Goal: Communication & Community: Share content

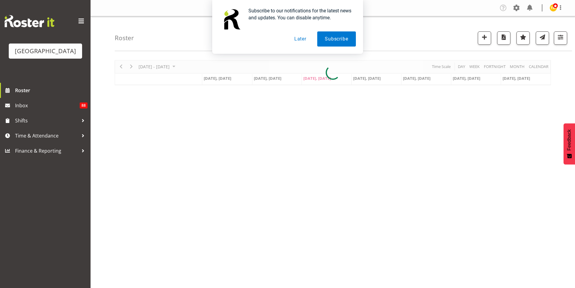
click at [304, 38] on button "Later" at bounding box center [300, 38] width 27 height 15
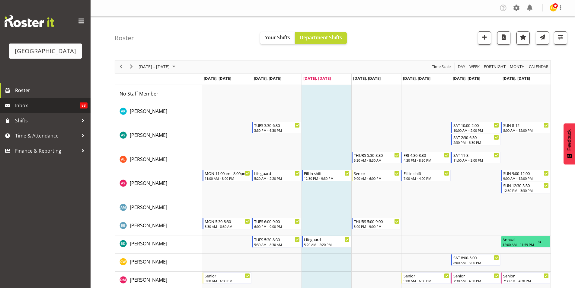
click at [28, 103] on span "Inbox" at bounding box center [47, 105] width 65 height 9
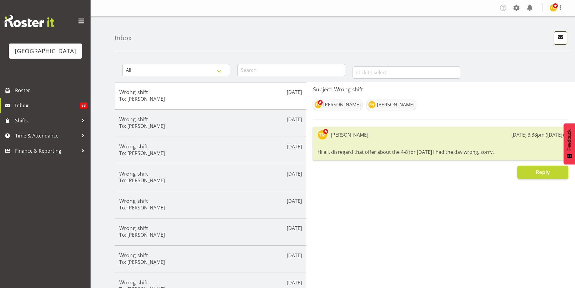
click at [561, 36] on span "button" at bounding box center [561, 37] width 8 height 8
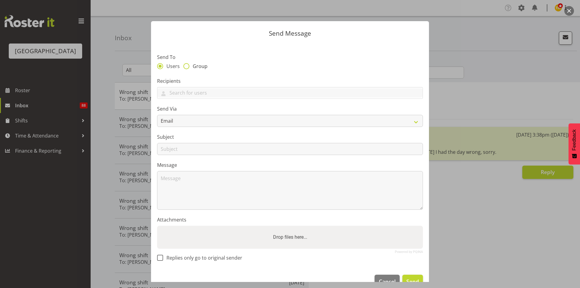
click at [185, 65] on span at bounding box center [186, 66] width 6 height 6
click at [185, 65] on input "Group" at bounding box center [185, 66] width 4 height 4
radio input "true"
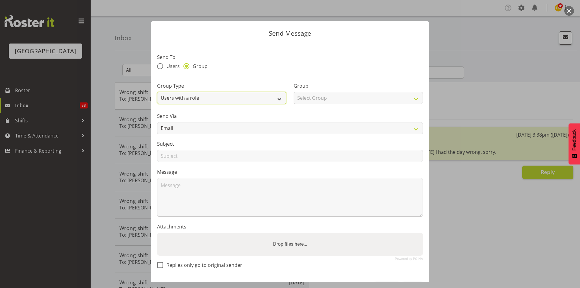
click at [194, 98] on select "Users with a role Users with a skill Primary users in a location All users in a…" at bounding box center [221, 98] width 129 height 12
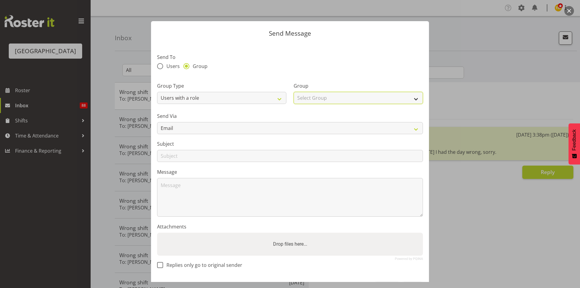
click at [327, 99] on select "Select Group Aquatic Customer Services Officer Cleaner - Splash Palace Faciltie…" at bounding box center [358, 98] width 129 height 12
select select "96"
click at [294, 92] on select "Select Group Aquatic Customer Services Officer Cleaner - Splash Palace Faciltie…" at bounding box center [358, 98] width 129 height 12
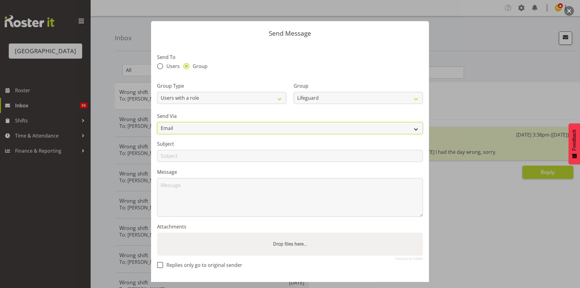
click at [274, 126] on select "Email SMS" at bounding box center [290, 128] width 266 height 12
select select "sms"
click at [157, 122] on select "Email SMS" at bounding box center [290, 128] width 266 height 12
click at [235, 156] on input "text" at bounding box center [290, 156] width 266 height 12
type input "Available shift"
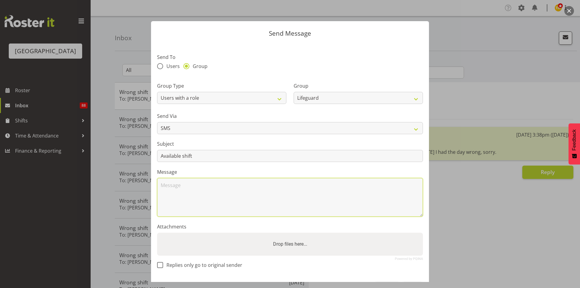
click at [191, 186] on textarea at bounding box center [290, 197] width 266 height 39
click at [294, 189] on textarea "Hey team, we have a 5-9 available tonight if anyone's inte" at bounding box center [290, 197] width 266 height 39
type textarea "Hey team, we have a 5-9 available tonight if anyone's interested"
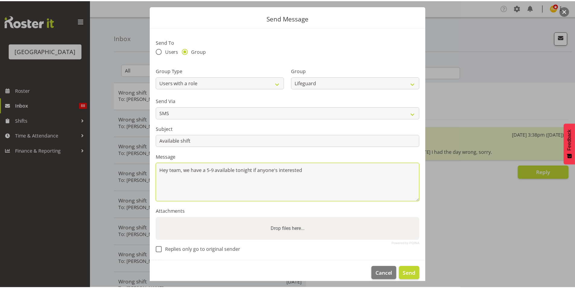
scroll to position [22, 0]
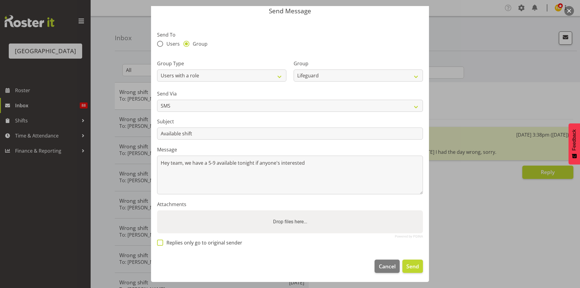
click at [160, 243] on span at bounding box center [160, 242] width 6 height 6
click at [160, 243] on input "Replies only go to original sender" at bounding box center [159, 242] width 4 height 4
checkbox input "true"
click at [406, 266] on span "Send" at bounding box center [412, 266] width 13 height 8
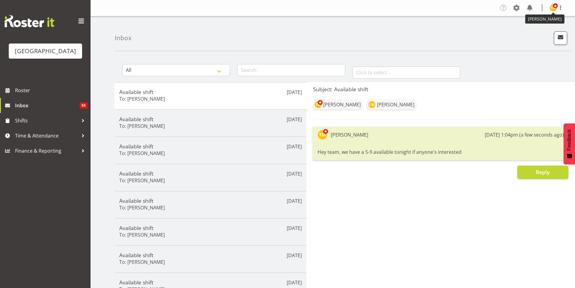
click at [556, 7] on span at bounding box center [555, 5] width 5 height 5
click at [537, 34] on link "Log Out" at bounding box center [535, 31] width 58 height 11
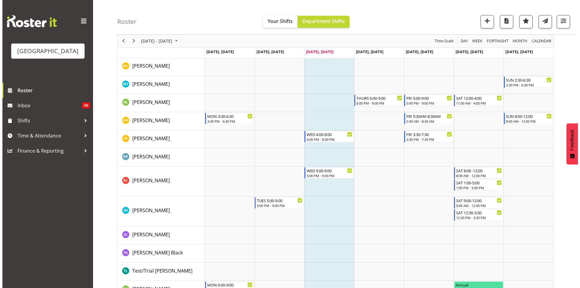
scroll to position [664, 0]
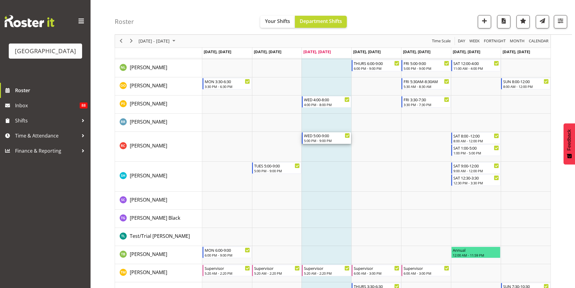
click at [323, 137] on div "WED 5:00-9:00" at bounding box center [327, 135] width 46 height 6
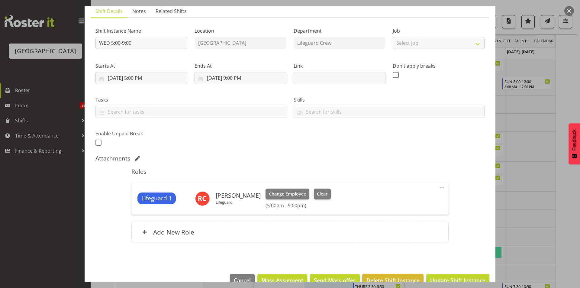
scroll to position [58, 0]
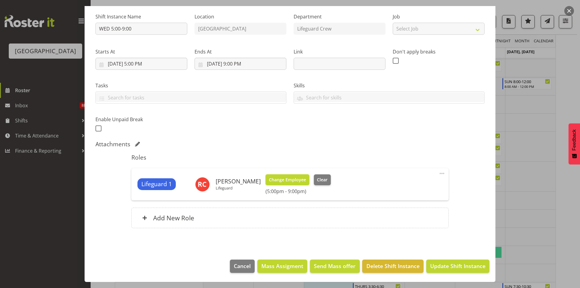
click at [292, 182] on span "Change Employee" at bounding box center [287, 179] width 37 height 7
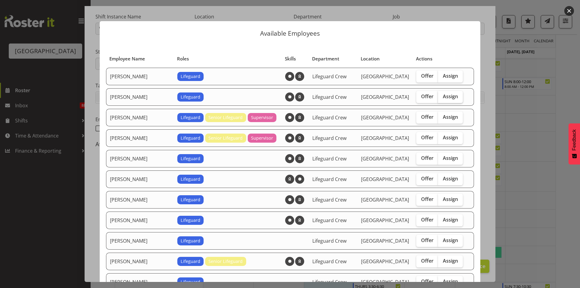
click at [445, 95] on span "Assign" at bounding box center [450, 96] width 15 height 6
click at [442, 95] on input "Assign" at bounding box center [440, 97] width 4 height 4
checkbox input "true"
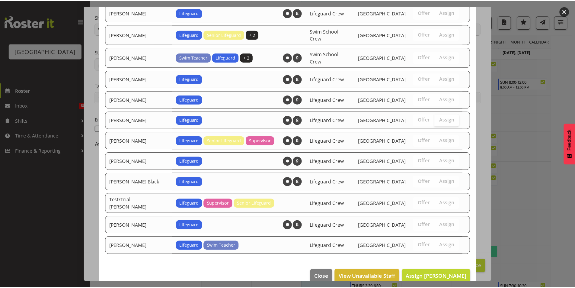
scroll to position [416, 0]
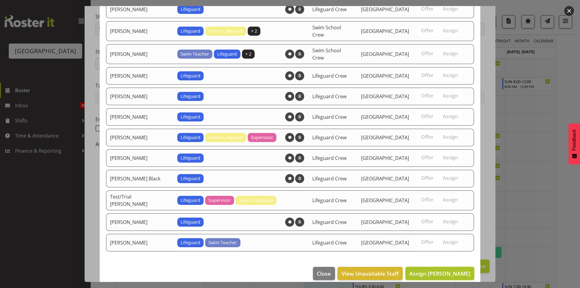
click at [445, 270] on span "Assign Ajay Smith" at bounding box center [439, 273] width 61 height 7
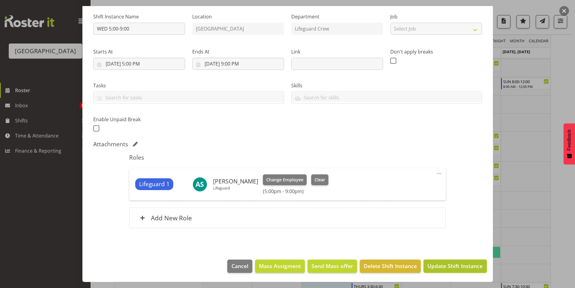
click at [450, 265] on span "Update Shift Instance" at bounding box center [455, 266] width 55 height 8
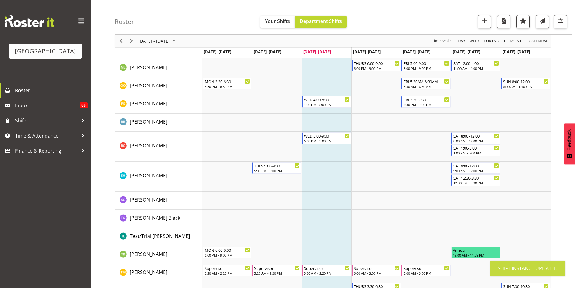
scroll to position [617, 0]
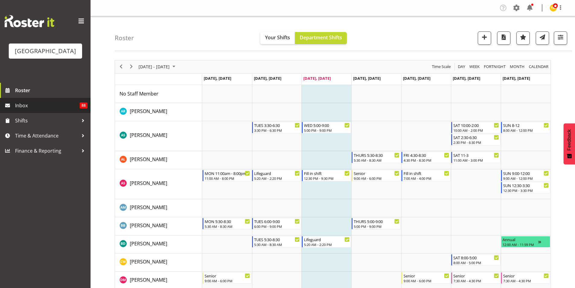
click at [34, 111] on link "Inbox 88" at bounding box center [45, 105] width 91 height 15
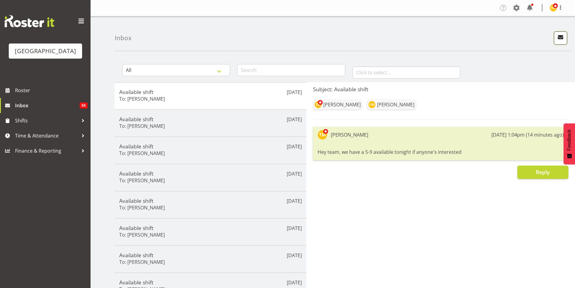
click at [558, 39] on span "button" at bounding box center [561, 37] width 8 height 8
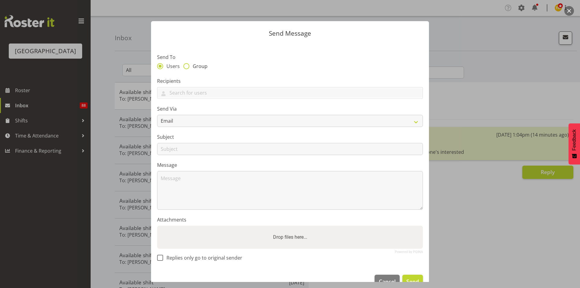
click at [185, 63] on span at bounding box center [186, 66] width 6 height 6
click at [185, 64] on input "Group" at bounding box center [185, 66] width 4 height 4
radio input "true"
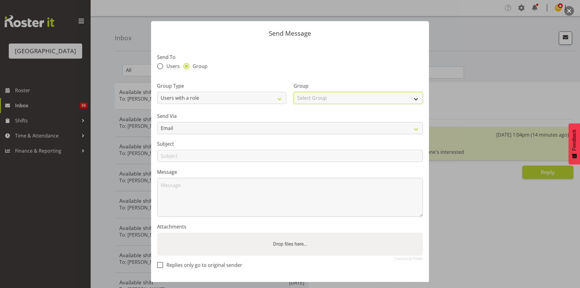
click at [301, 92] on select "Select Group Aquatic Customer Services Officer Cleaner - Splash Palace Faciltie…" at bounding box center [358, 98] width 129 height 12
select select "96"
click at [294, 92] on select "Select Group Aquatic Customer Services Officer Cleaner - Splash Palace Faciltie…" at bounding box center [358, 98] width 129 height 12
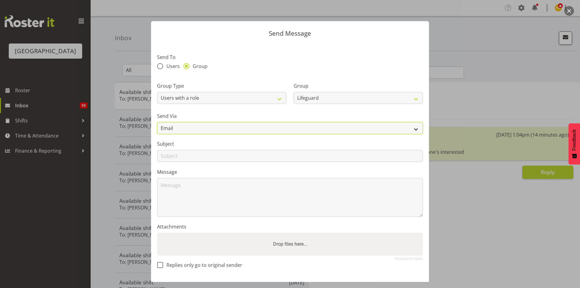
click at [219, 124] on select "Email SMS" at bounding box center [290, 128] width 266 height 12
select select "sms"
click at [157, 122] on select "Email SMS" at bounding box center [290, 128] width 266 height 12
click at [201, 154] on input "text" at bounding box center [290, 156] width 266 height 12
type input "C"
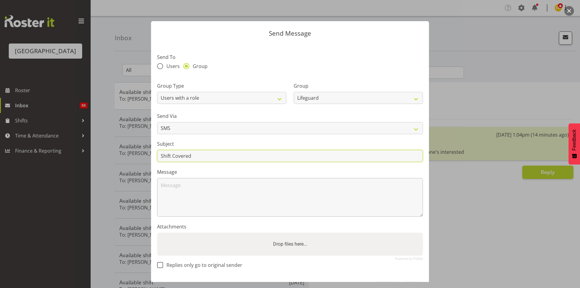
type input "Shift Covered"
click at [213, 181] on textarea at bounding box center [290, 197] width 266 height 39
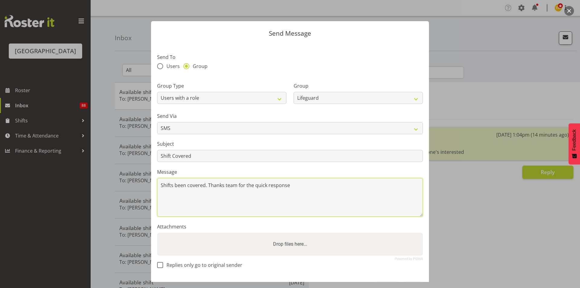
type textarea "Shifts been covered. Thanks team for the quick response"
click at [229, 167] on section "Send To Users Group Group Type Users with a role Users with a skill Primary use…" at bounding box center [290, 159] width 278 height 233
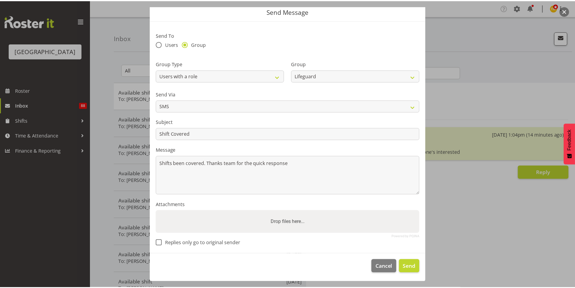
scroll to position [22, 0]
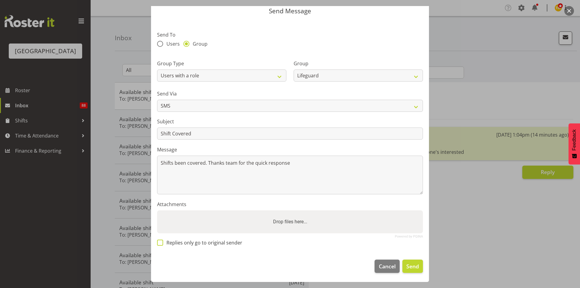
click at [161, 242] on span at bounding box center [160, 242] width 6 height 6
click at [161, 242] on input "Replies only go to original sender" at bounding box center [159, 242] width 4 height 4
checkbox input "true"
click at [412, 268] on span "Send" at bounding box center [412, 266] width 13 height 8
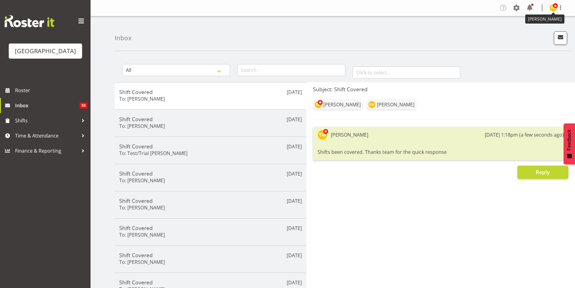
click at [552, 9] on img at bounding box center [553, 7] width 7 height 7
click at [543, 31] on link "Log Out" at bounding box center [535, 31] width 58 height 11
